Goal: Book appointment/travel/reservation

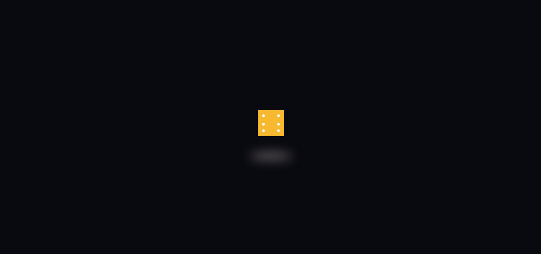
scroll to position [196, 0]
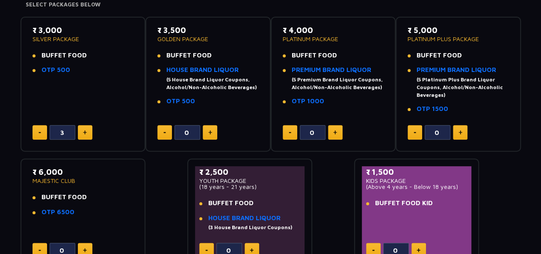
scroll to position [150, 0]
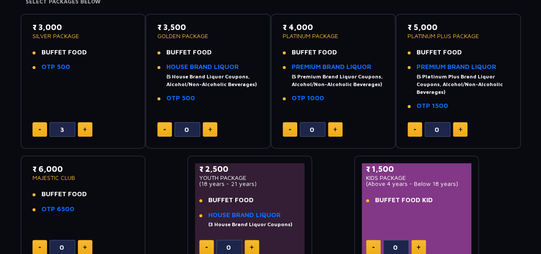
click at [39, 129] on img at bounding box center [39, 129] width 3 height 1
type input "0"
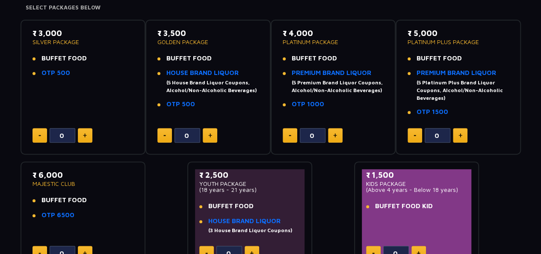
scroll to position [136, 0]
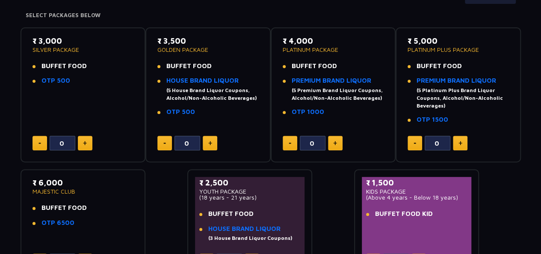
click at [226, 190] on p "YOUTH PACKAGE" at bounding box center [249, 191] width 101 height 6
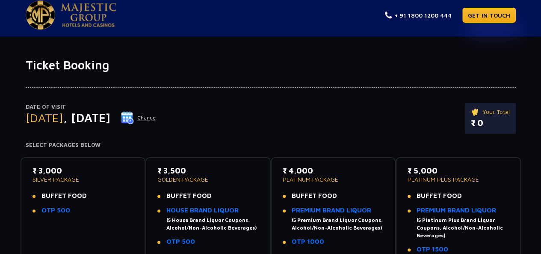
scroll to position [0, 0]
